Goal: Obtain resource: Obtain resource

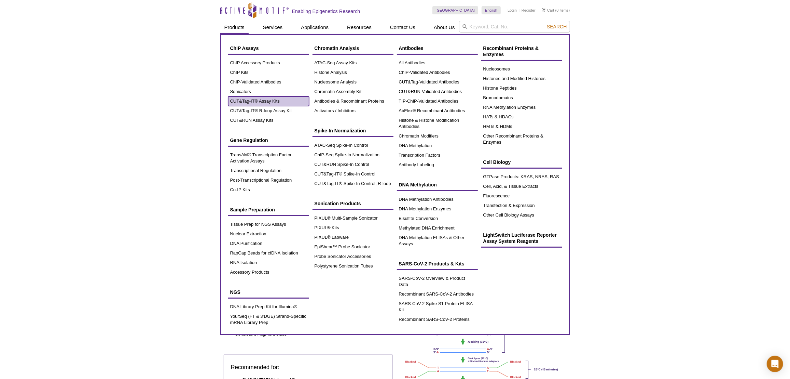
click at [257, 103] on link "CUT&Tag-IT® Assay Kits" at bounding box center [268, 101] width 81 height 10
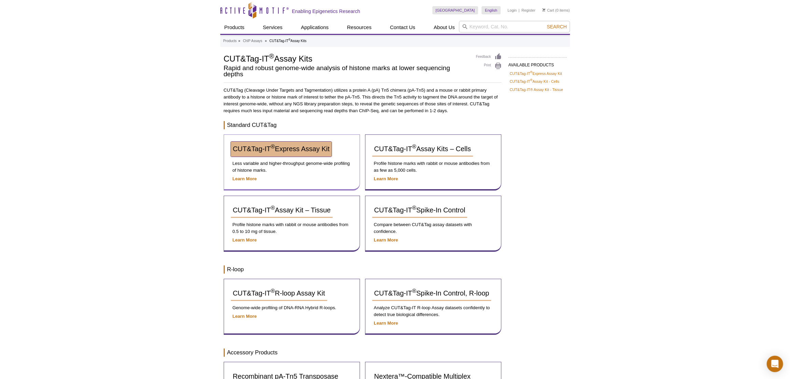
click at [281, 151] on span "CUT&Tag-IT ® Express Assay Kit" at bounding box center [281, 149] width 97 height 8
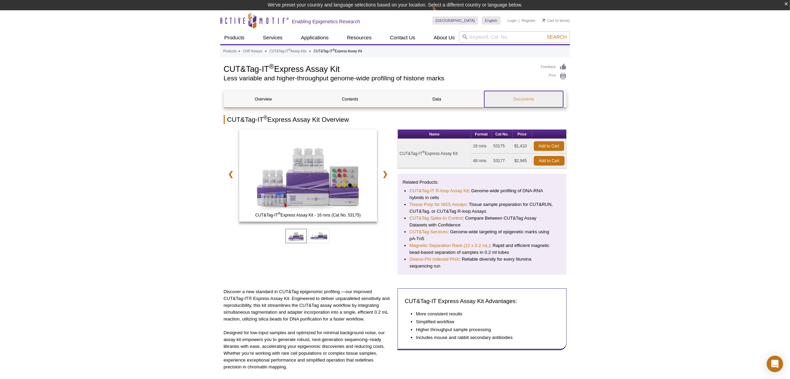
click at [519, 98] on link "Documents" at bounding box center [524, 99] width 79 height 16
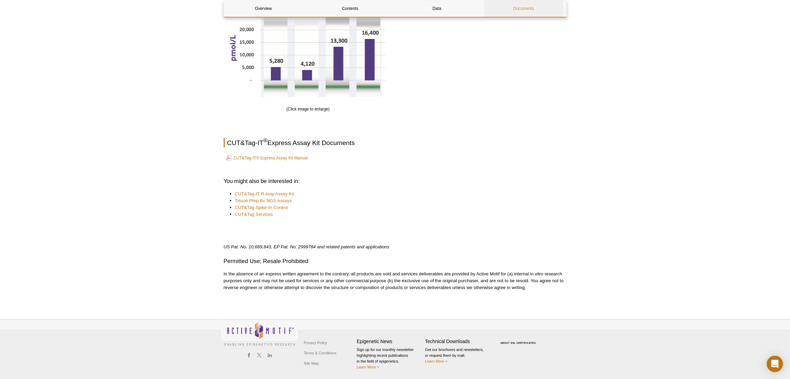
scroll to position [811, 0]
click at [280, 157] on link "CUT&Tag-IT® Express Assay Kit Manual" at bounding box center [267, 159] width 82 height 8
